Goal: Task Accomplishment & Management: Manage account settings

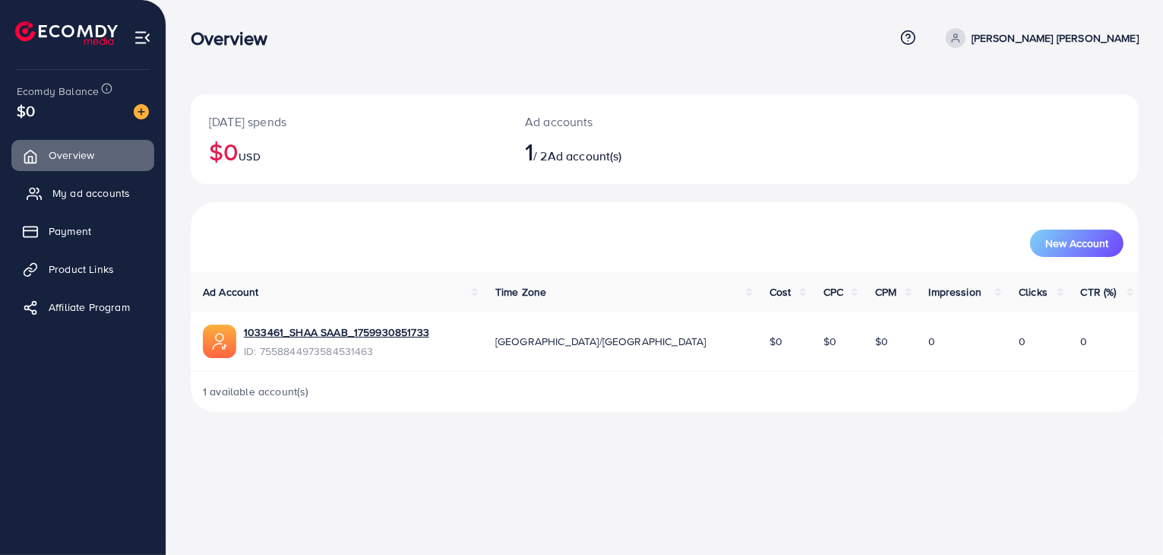
click at [65, 198] on span "My ad accounts" at bounding box center [91, 192] width 78 height 15
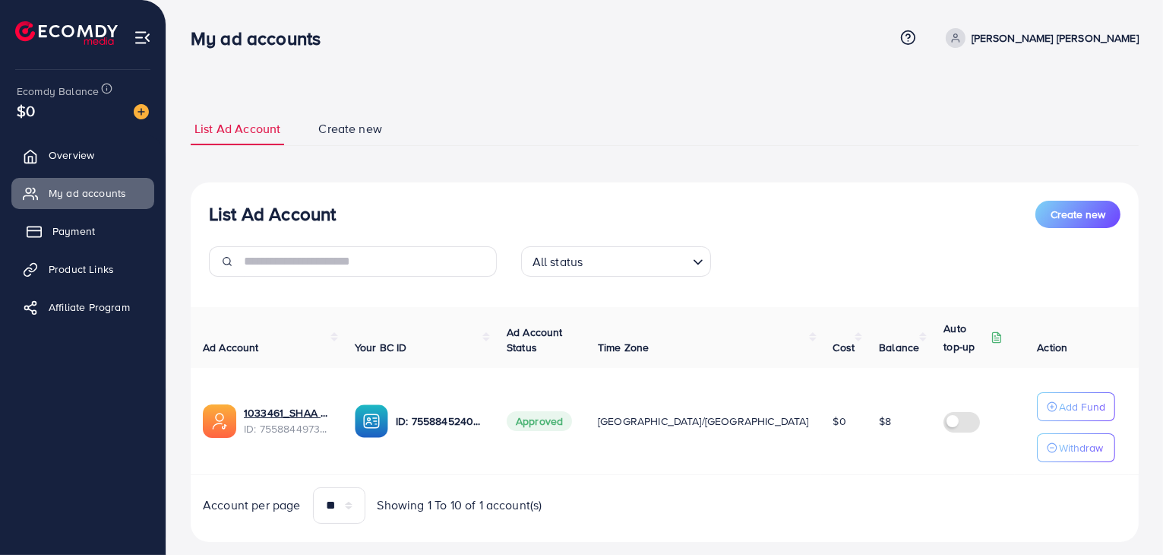
click at [87, 236] on span "Payment" at bounding box center [73, 230] width 43 height 15
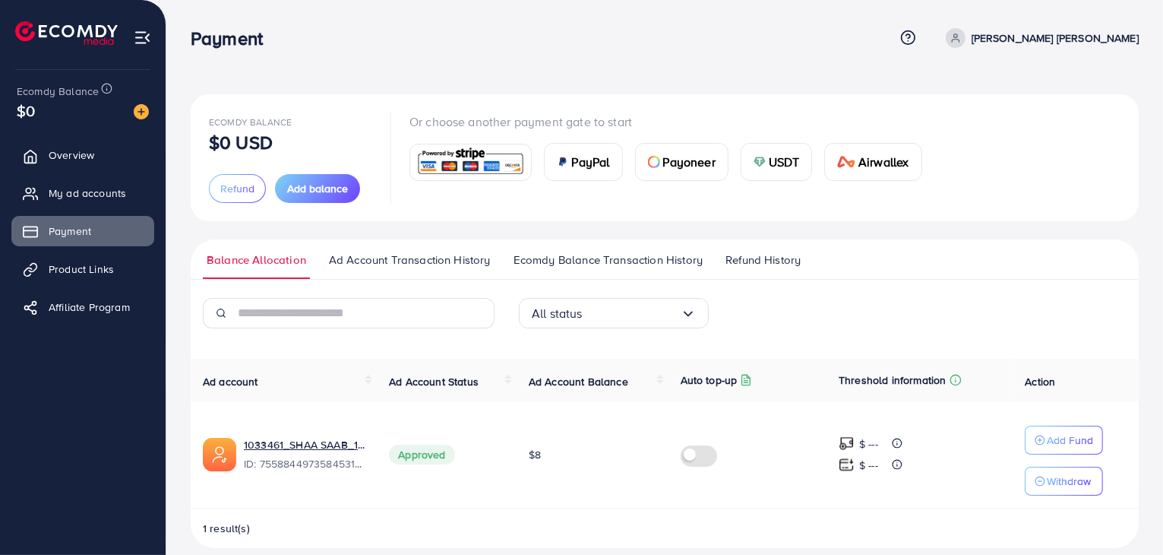
click at [784, 250] on ul "Balance Allocation Ad Account Transaction History Ecomdy Balance Transaction Hi…" at bounding box center [665, 259] width 948 height 40
click at [781, 262] on span "Refund History" at bounding box center [763, 260] width 75 height 17
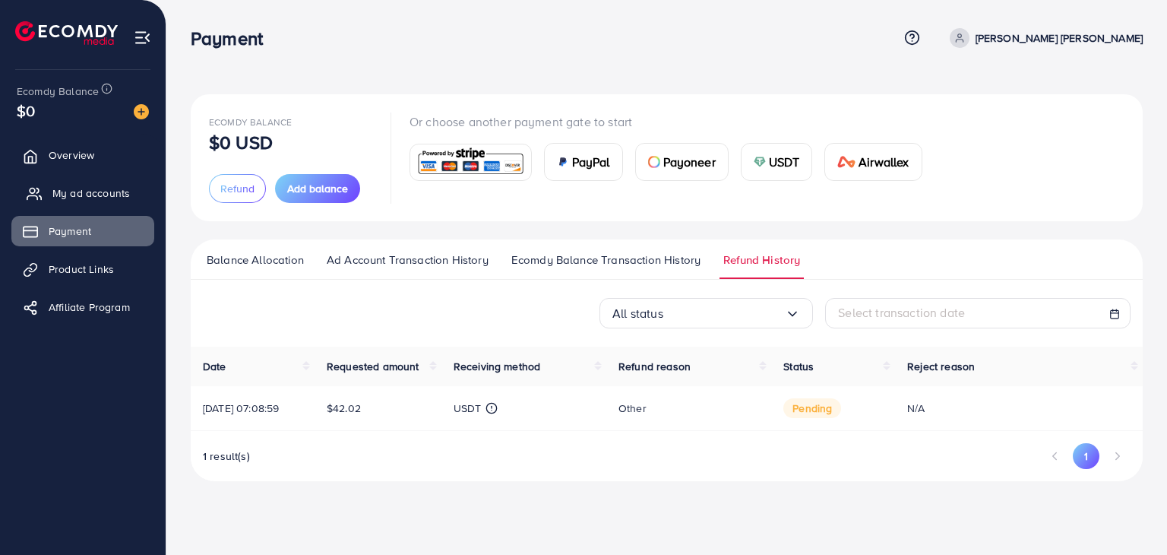
click at [82, 187] on span "My ad accounts" at bounding box center [91, 192] width 78 height 15
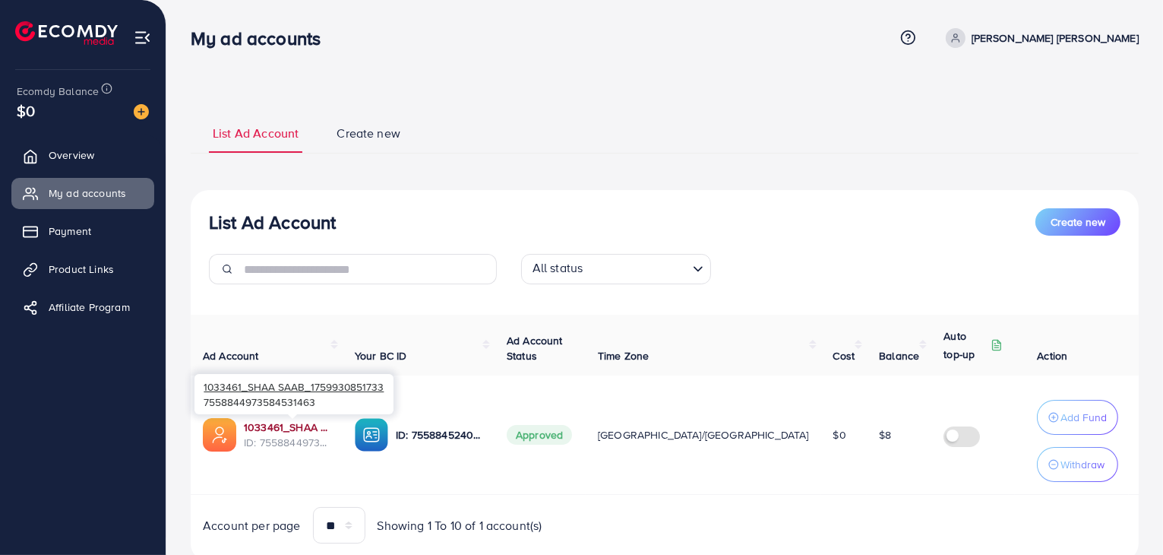
click at [291, 420] on link "1033461_SHAA SAAB_1759930851733" at bounding box center [287, 426] width 87 height 15
